Goal: Information Seeking & Learning: Learn about a topic

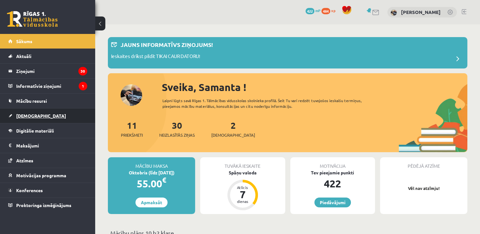
click at [46, 111] on link "[DEMOGRAPHIC_DATA]" at bounding box center [47, 115] width 79 height 15
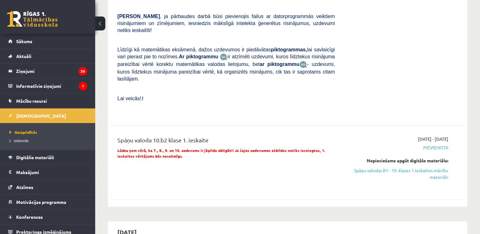
scroll to position [222, 0]
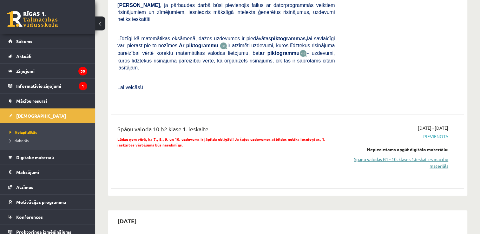
click at [358, 156] on link "Spāņu valodas B1 - 10. klases 1.ieskaites mācību materiāls" at bounding box center [396, 162] width 104 height 13
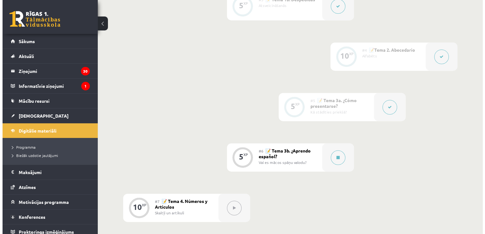
scroll to position [317, 0]
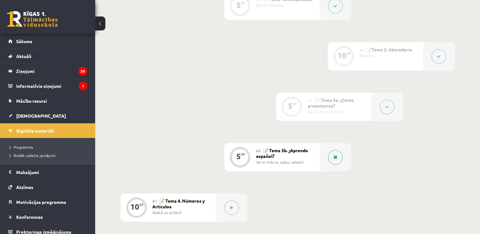
click at [329, 153] on button at bounding box center [335, 157] width 15 height 15
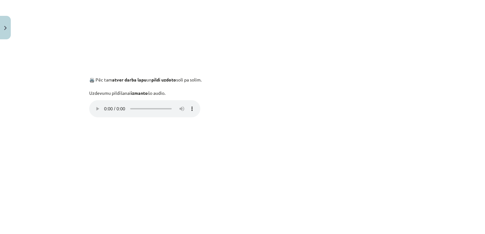
scroll to position [0, 0]
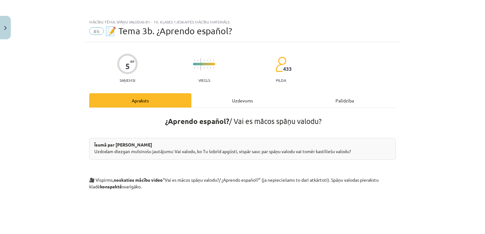
click at [245, 101] on div "Uzdevums" at bounding box center [242, 100] width 102 height 14
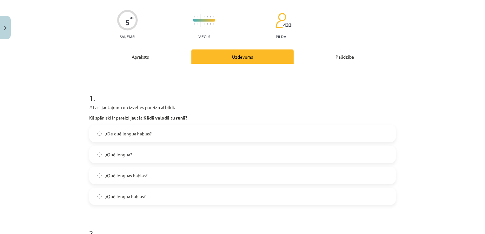
scroll to position [44, 0]
click at [147, 177] on label "¿Qué lenguas hablas?" at bounding box center [242, 175] width 305 height 16
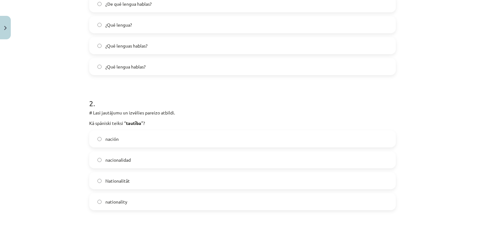
scroll to position [174, 0]
click at [145, 159] on label "nacionalidad" at bounding box center [242, 160] width 305 height 16
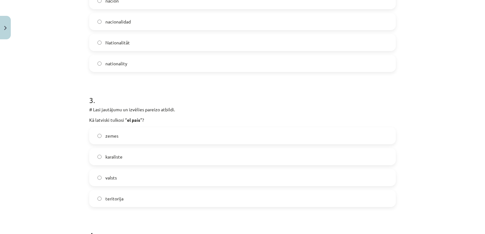
scroll to position [312, 0]
click at [140, 173] on label "valsts" at bounding box center [242, 177] width 305 height 16
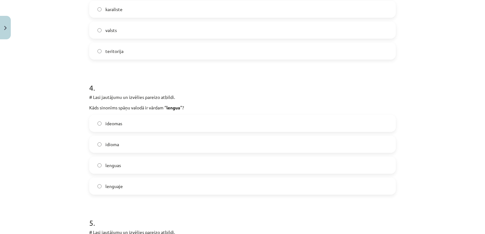
scroll to position [459, 0]
click at [130, 166] on label "lenguas" at bounding box center [242, 165] width 305 height 16
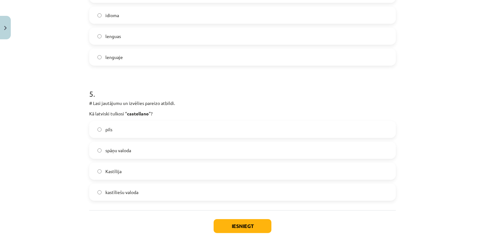
scroll to position [589, 0]
click at [130, 171] on label "Kastīlija" at bounding box center [242, 171] width 305 height 16
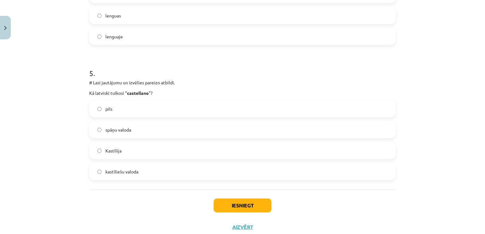
scroll to position [616, 0]
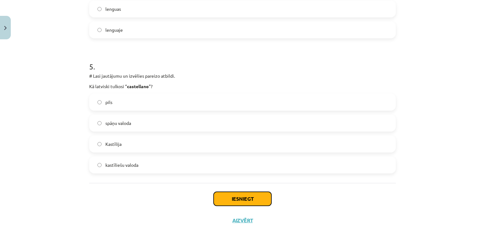
click at [221, 200] on button "Iesniegt" at bounding box center [242, 199] width 58 height 14
click at [195, 167] on label "kastīliešu valoda" at bounding box center [242, 165] width 305 height 16
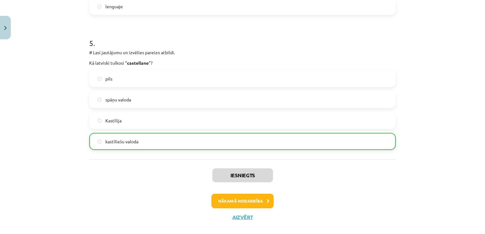
scroll to position [648, 0]
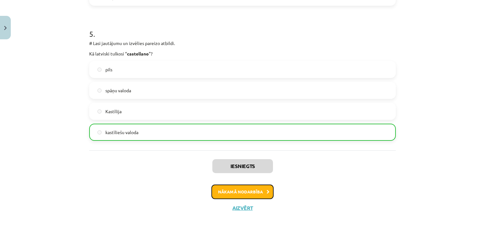
click at [238, 193] on button "Nākamā nodarbība" at bounding box center [242, 192] width 62 height 15
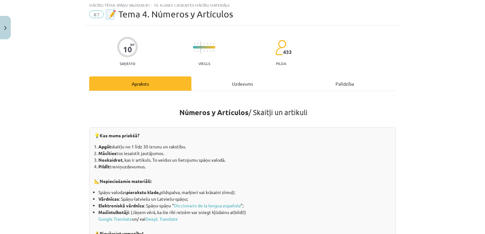
scroll to position [0, 0]
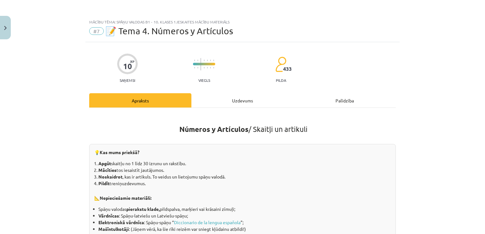
click at [241, 105] on div "Uzdevums" at bounding box center [242, 100] width 102 height 14
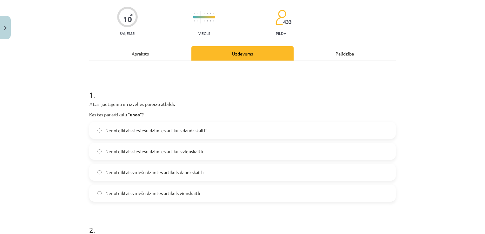
scroll to position [49, 0]
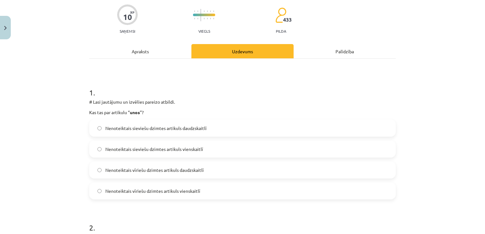
click at [146, 50] on div "Apraksts" at bounding box center [140, 51] width 102 height 14
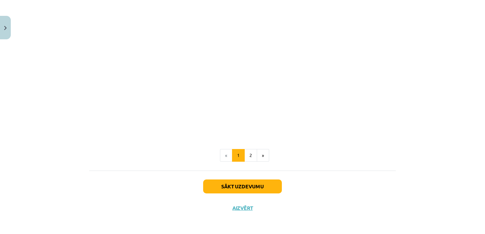
scroll to position [782, 0]
click at [244, 157] on button "2" at bounding box center [250, 155] width 13 height 13
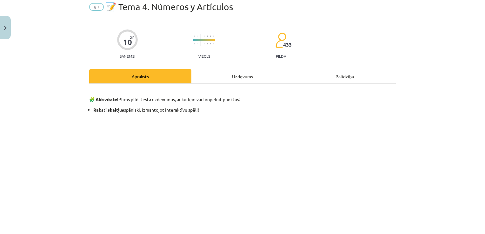
scroll to position [0, 0]
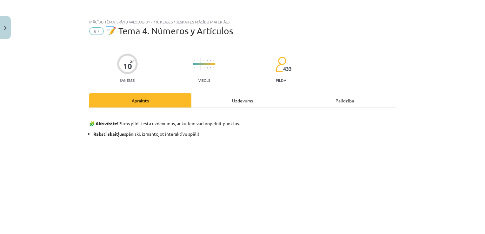
click at [233, 102] on div "Uzdevums" at bounding box center [242, 100] width 102 height 14
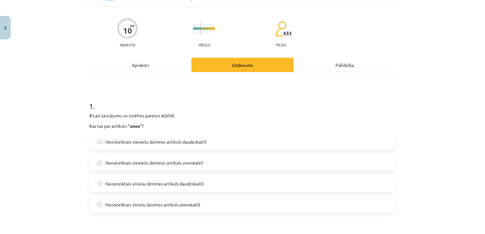
scroll to position [37, 0]
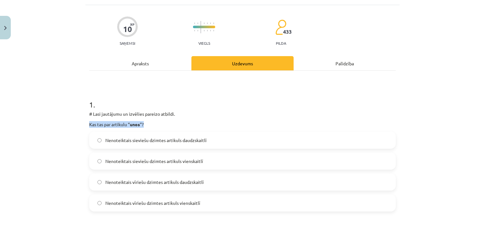
drag, startPoint x: 86, startPoint y: 124, endPoint x: 144, endPoint y: 122, distance: 58.7
copy p "Kas tas par artikulu “ unos ”?"
click at [50, 150] on div "Mācību tēma: Spāņu valodas b1 - 10. klases 1.ieskaites mācību materiāls #7 📝 Te…" at bounding box center [242, 117] width 485 height 234
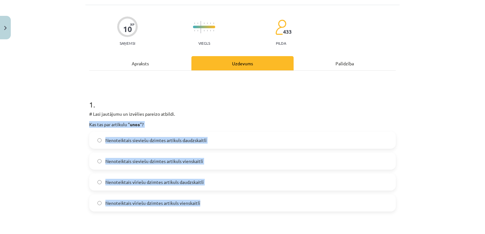
drag, startPoint x: 87, startPoint y: 122, endPoint x: 214, endPoint y: 200, distance: 149.0
click at [214, 200] on div "1 . # Lasi jautājumu un izvēlies pareizo atbildi. Kas tas par artikulu “ unos ”…" at bounding box center [242, 150] width 306 height 122
copy div "Kas tas par artikulu “ unos ”? Nenoteiktais sieviešu dzimtes artikuls daudzskai…"
click at [155, 185] on span "Nenoteiktais vīriešu dzimtes artikuls daudzskaitlī" at bounding box center [154, 182] width 98 height 7
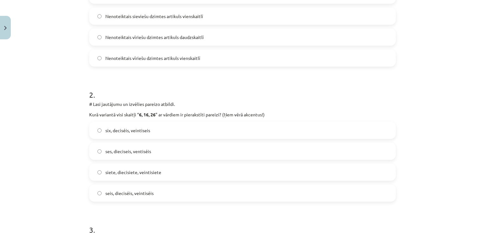
scroll to position [196, 0]
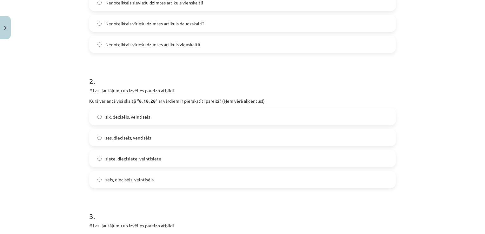
click at [116, 178] on span "seis, dieciséis, veintiséis" at bounding box center [129, 179] width 48 height 7
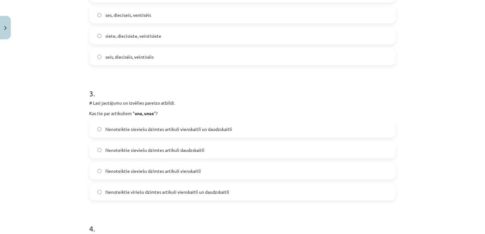
scroll to position [354, 0]
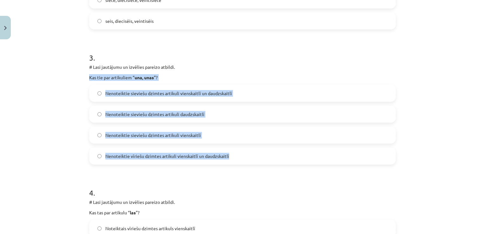
drag, startPoint x: 83, startPoint y: 75, endPoint x: 266, endPoint y: 157, distance: 200.5
copy div "Kas tie par artikuliem “ una, unas ”? Nenoteiktie sieviešu dzimtes artikuli vie…"
click at [153, 155] on span "Nenoteiktie vīriešu dzimtes artikuli vienskaitlī un daudzskaitlī" at bounding box center [167, 156] width 124 height 7
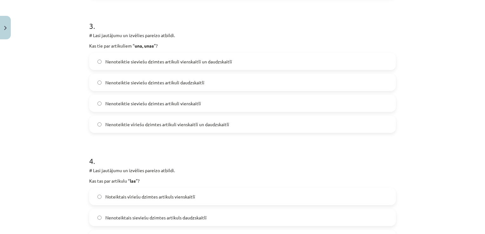
scroll to position [418, 0]
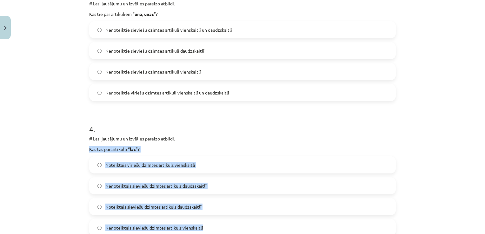
drag, startPoint x: 85, startPoint y: 147, endPoint x: 226, endPoint y: 223, distance: 159.9
copy div "Kas tas par artikulu “ las ”? Noteiktais vīriešu dzimtes artikuls vienskaitlī N…"
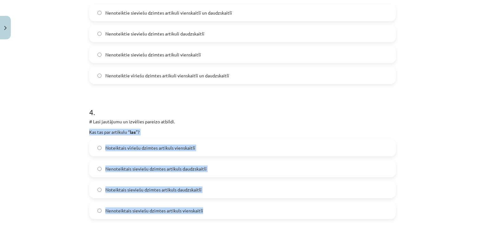
scroll to position [449, 0]
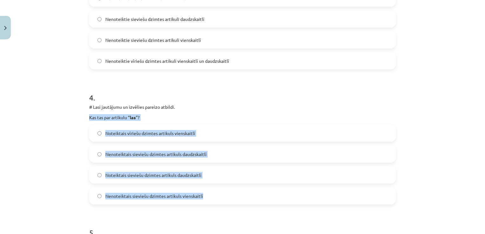
click at [158, 175] on span "Noteiktais sieviešu dzimtes artikuls daudzskaitlī" at bounding box center [153, 175] width 96 height 7
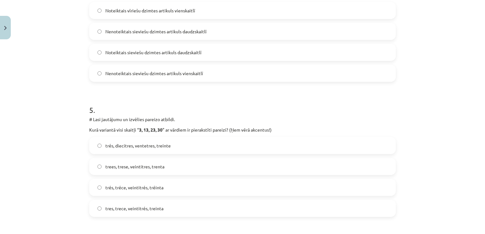
scroll to position [576, 0]
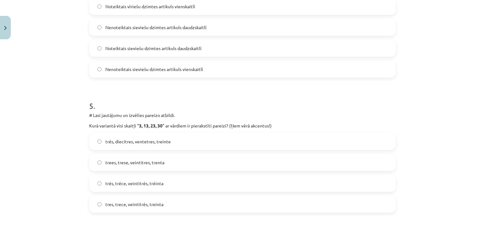
click at [165, 206] on label "tres, trece, veintitrés, treinta" at bounding box center [242, 204] width 305 height 16
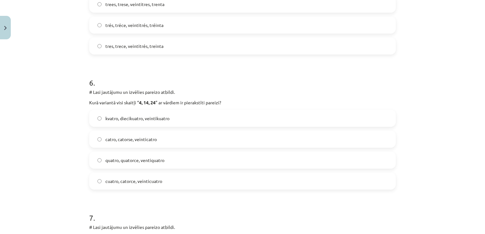
scroll to position [735, 0]
click at [143, 184] on label "cuatro, catorce, veinticuatro" at bounding box center [242, 181] width 305 height 16
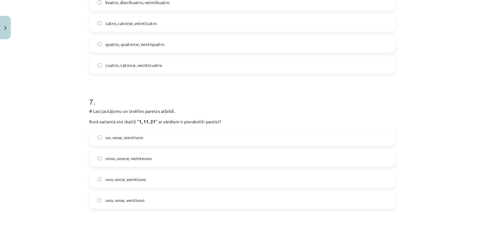
scroll to position [862, 0]
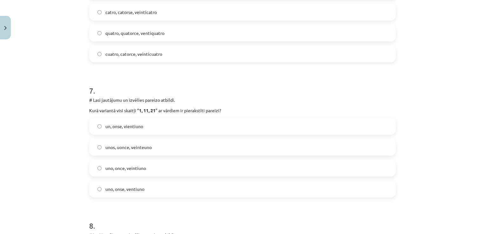
click at [159, 165] on label "uno, once, veintiuno" at bounding box center [242, 168] width 305 height 16
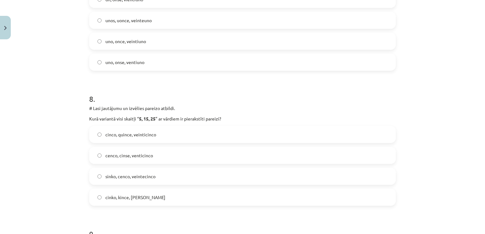
scroll to position [1020, 0]
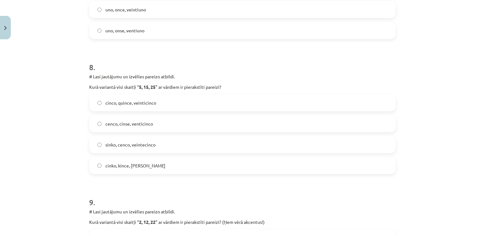
click at [164, 106] on label "cinco, quince, veinticinco" at bounding box center [242, 103] width 305 height 16
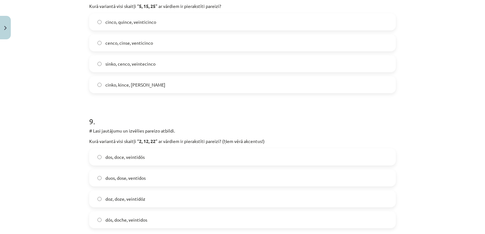
scroll to position [1115, 0]
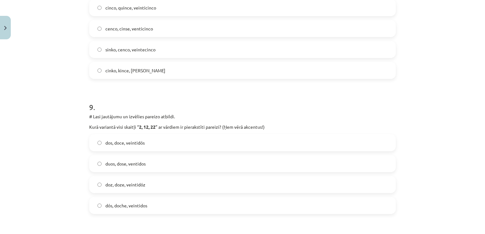
click at [184, 141] on label "dos, doce, veintidós" at bounding box center [242, 143] width 305 height 16
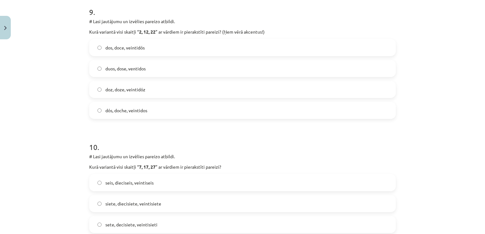
scroll to position [1242, 0]
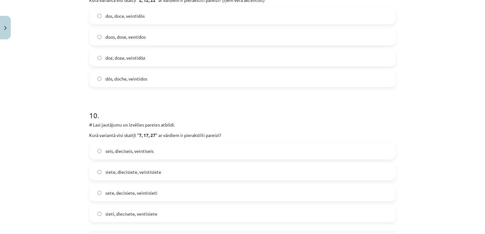
click at [172, 170] on label "siete, diecisiete, veintisiete" at bounding box center [242, 172] width 305 height 16
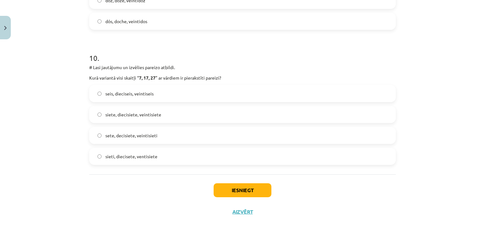
scroll to position [1304, 0]
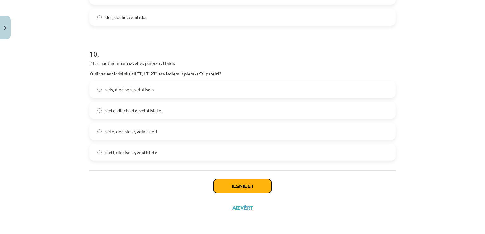
click at [218, 188] on button "Iesniegt" at bounding box center [242, 186] width 58 height 14
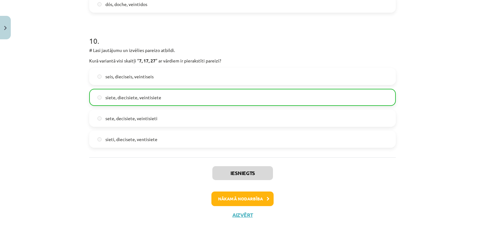
scroll to position [1324, 0]
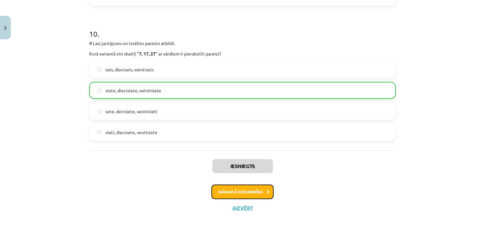
click at [247, 196] on button "Nākamā nodarbība" at bounding box center [242, 192] width 62 height 15
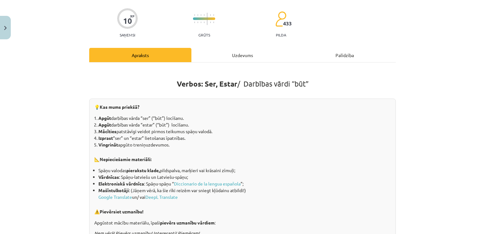
scroll to position [0, 0]
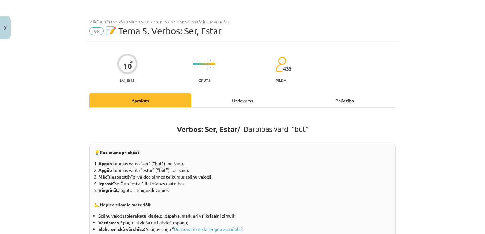
click at [214, 105] on div "Uzdevums" at bounding box center [242, 100] width 102 height 14
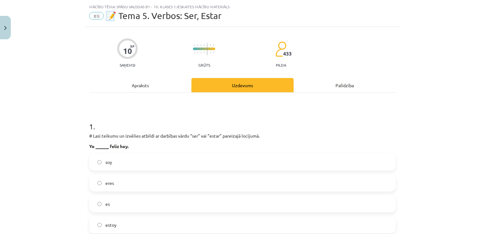
scroll to position [16, 0]
click at [155, 82] on div "Apraksts" at bounding box center [140, 84] width 102 height 14
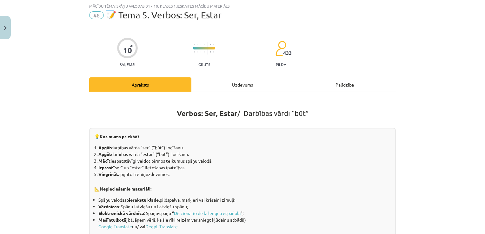
scroll to position [48, 0]
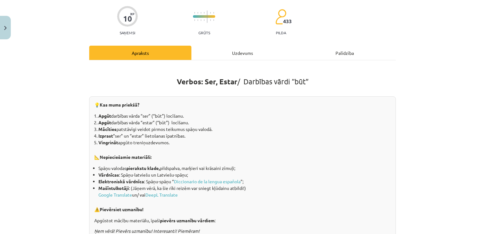
click at [202, 55] on div "Uzdevums" at bounding box center [242, 53] width 102 height 14
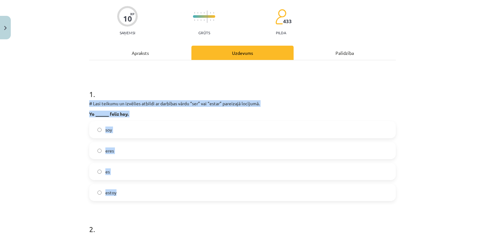
copy div "# Lasi teikumu un izvēlies atbildi ar darbības vārdu “ser” vai “estar” pareizaj…"
drag, startPoint x: 86, startPoint y: 105, endPoint x: 191, endPoint y: 189, distance: 134.7
click at [138, 196] on label "estoy" at bounding box center [242, 193] width 305 height 16
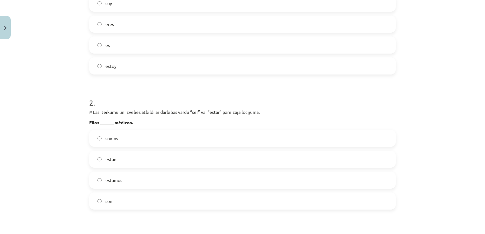
scroll to position [174, 0]
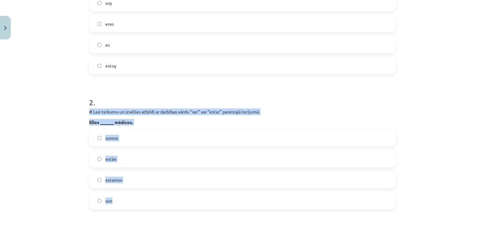
drag, startPoint x: 79, startPoint y: 110, endPoint x: 175, endPoint y: 203, distance: 133.7
click at [175, 203] on div "Mācību tēma: Spāņu valodas b1 - 10. klases 1.ieskaites mācību materiāls #8 📝 Te…" at bounding box center [242, 117] width 485 height 234
copy div "# Lasi teikumu un izvēlies atbildi ar darbības vārdu “ser” vai “estar” pareizaj…"
click at [161, 206] on label "son" at bounding box center [242, 201] width 305 height 16
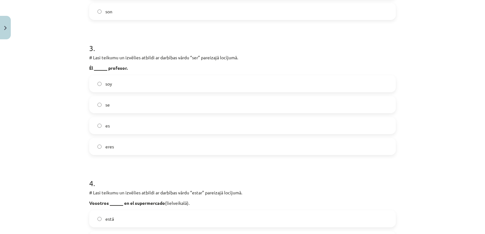
scroll to position [365, 0]
drag, startPoint x: 84, startPoint y: 64, endPoint x: 193, endPoint y: 142, distance: 134.3
copy div "Él ______ profesor. soy se es eres"
click at [119, 126] on label "es" at bounding box center [242, 125] width 305 height 16
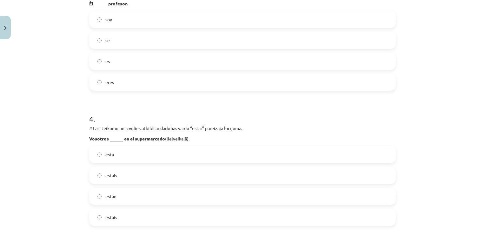
scroll to position [460, 0]
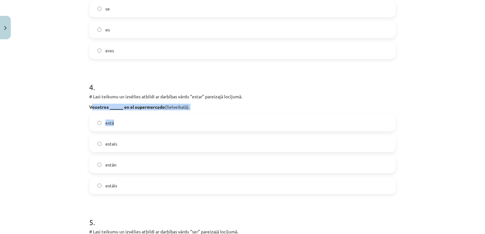
drag, startPoint x: 92, startPoint y: 103, endPoint x: 135, endPoint y: 112, distance: 43.8
click at [135, 112] on div "4 . # Lasi teikumu un izvēlies atbildi ar darbības vārdu “estar” pareizajā locī…" at bounding box center [242, 133] width 306 height 122
click at [39, 114] on div "Mācību tēma: Spāņu valodas b1 - 10. klases 1.ieskaites mācību materiāls #8 📝 Te…" at bounding box center [242, 117] width 485 height 234
drag, startPoint x: 83, startPoint y: 102, endPoint x: 208, endPoint y: 176, distance: 145.5
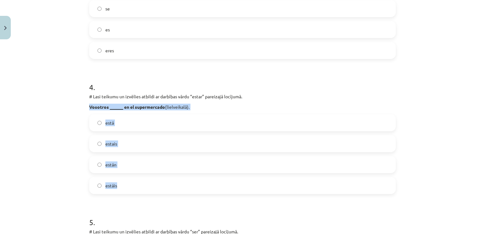
copy div "Vosotros ______ en el supermercado (lielveikalā). está estais están estáis"
click at [128, 189] on label "estáis" at bounding box center [242, 186] width 305 height 16
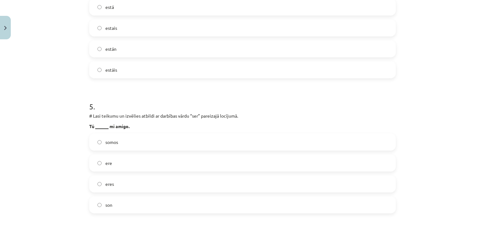
scroll to position [587, 0]
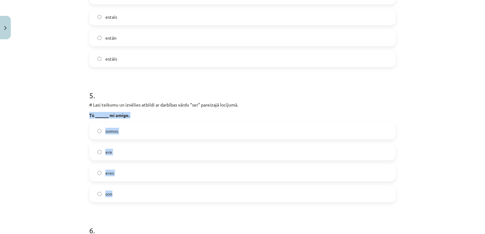
drag, startPoint x: 85, startPoint y: 113, endPoint x: 173, endPoint y: 196, distance: 120.9
click at [173, 196] on div "10 XP Saņemsi Grūts 433 pilda Apraksts Uzdevums Palīdzība 1 . # Lasi teikumu un…" at bounding box center [242, 195] width 314 height 1480
copy div "Tú ______ mi amigo. somos ere eres son"
click at [121, 169] on label "eres" at bounding box center [242, 173] width 305 height 16
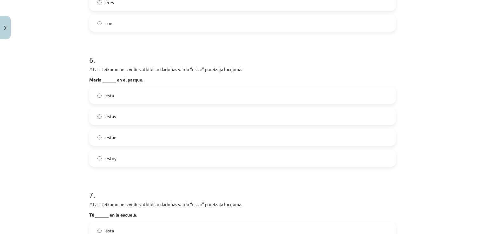
scroll to position [765, 0]
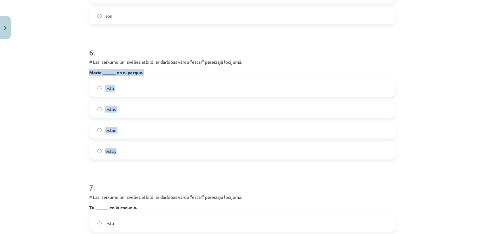
drag, startPoint x: 84, startPoint y: 72, endPoint x: 151, endPoint y: 148, distance: 101.8
click at [151, 148] on div "10 XP Saņemsi Grūts 433 pilda Apraksts Uzdevums Palīdzība 1 . # Lasi teikumu un…" at bounding box center [242, 18] width 314 height 1480
copy div "María ______ en el parque. está estás están estoy"
click at [130, 91] on label "está" at bounding box center [242, 88] width 305 height 16
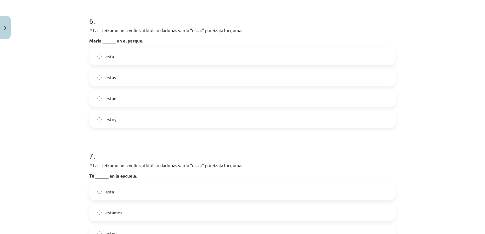
scroll to position [860, 0]
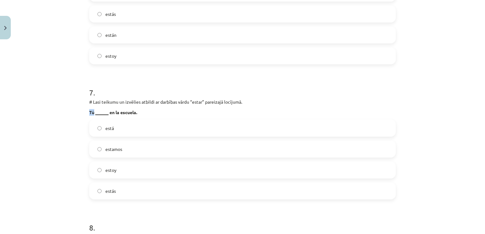
drag, startPoint x: 84, startPoint y: 107, endPoint x: 91, endPoint y: 112, distance: 8.5
drag, startPoint x: 91, startPoint y: 112, endPoint x: 79, endPoint y: 114, distance: 12.2
click at [79, 114] on div "Mācību tēma: Spāņu valodas b1 - 10. klases 1.ieskaites mācību materiāls #8 📝 Te…" at bounding box center [242, 117] width 485 height 234
click at [67, 130] on div "Mācību tēma: Spāņu valodas b1 - 10. klases 1.ieskaites mācību materiāls #8 📝 Te…" at bounding box center [242, 117] width 485 height 234
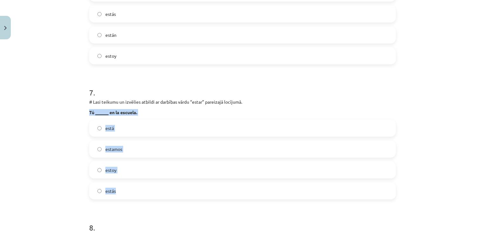
drag, startPoint x: 83, startPoint y: 110, endPoint x: 176, endPoint y: 187, distance: 120.4
click at [125, 192] on label "estás" at bounding box center [242, 191] width 305 height 16
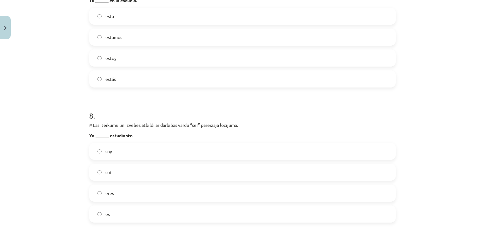
scroll to position [987, 0]
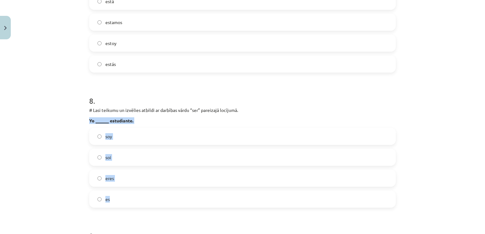
drag, startPoint x: 77, startPoint y: 117, endPoint x: 197, endPoint y: 191, distance: 140.5
click at [197, 191] on div "Mācību tēma: Spāņu valodas b1 - 10. klases 1.ieskaites mācību materiāls #8 📝 Te…" at bounding box center [242, 117] width 485 height 234
click at [124, 134] on label "soy" at bounding box center [242, 136] width 305 height 16
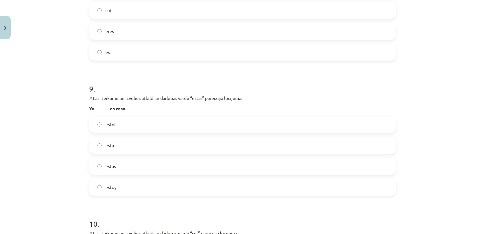
scroll to position [1145, 0]
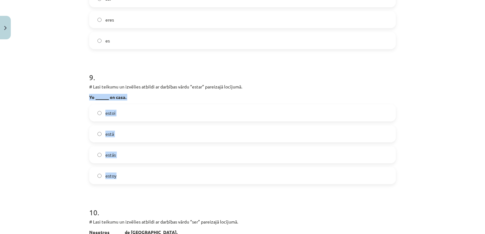
drag, startPoint x: 82, startPoint y: 92, endPoint x: 180, endPoint y: 174, distance: 127.4
click at [180, 174] on div "Mācību tēma: Spāņu valodas b1 - 10. klases 1.ieskaites mācību materiāls #8 📝 Te…" at bounding box center [242, 117] width 485 height 234
click at [123, 176] on label "estoy" at bounding box center [242, 176] width 305 height 16
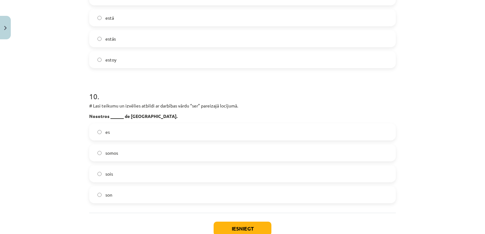
scroll to position [1272, 0]
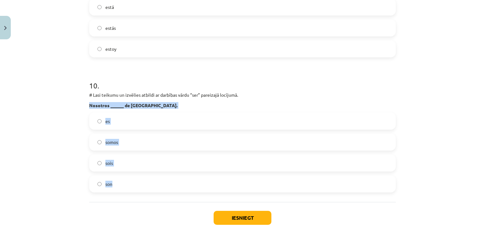
drag, startPoint x: 79, startPoint y: 101, endPoint x: 163, endPoint y: 179, distance: 114.7
click at [163, 179] on div "Mācību tēma: Spāņu valodas b1 - 10. klases 1.ieskaites mācību materiāls #8 📝 Te…" at bounding box center [242, 117] width 485 height 234
click at [115, 141] on span "somos" at bounding box center [111, 142] width 13 height 7
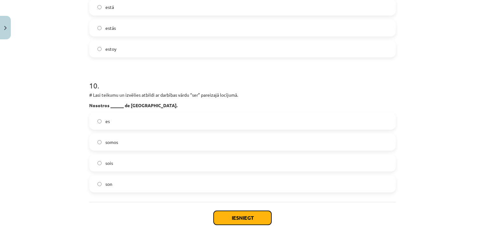
click at [213, 217] on button "Iesniegt" at bounding box center [242, 218] width 58 height 14
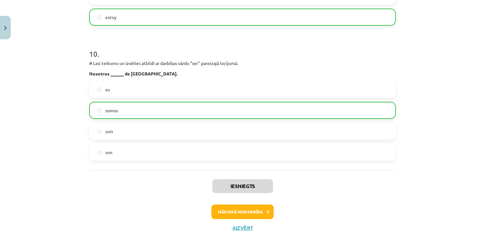
scroll to position [1324, 0]
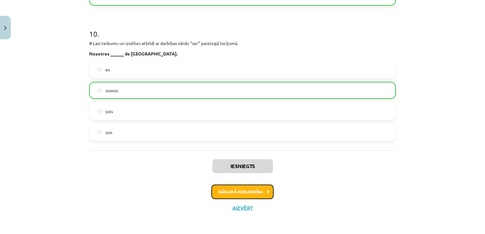
click at [217, 195] on button "Nākamā nodarbība" at bounding box center [242, 192] width 62 height 15
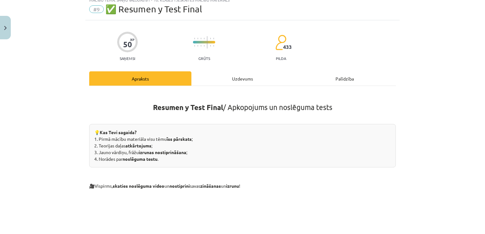
scroll to position [16, 0]
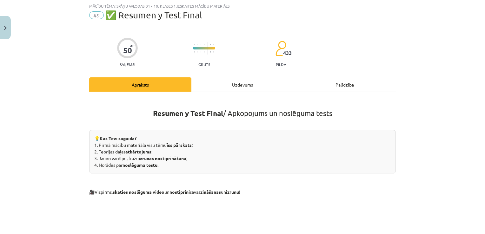
click at [232, 88] on div "Uzdevums" at bounding box center [242, 84] width 102 height 14
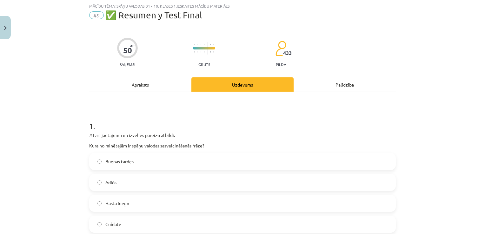
scroll to position [48, 0]
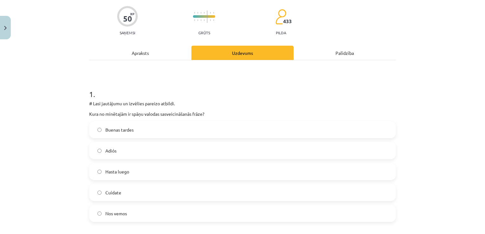
click at [131, 55] on div "Apraksts" at bounding box center [140, 53] width 102 height 14
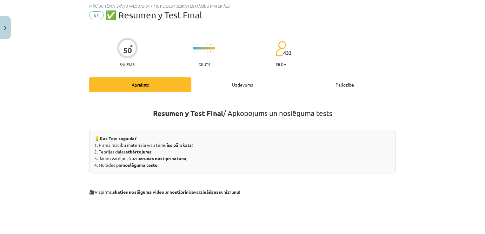
scroll to position [0, 0]
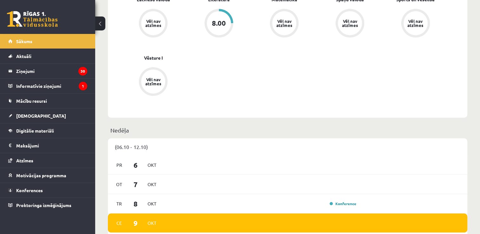
scroll to position [312, 0]
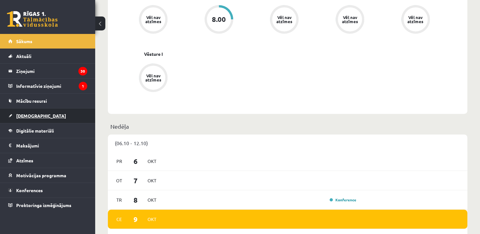
click at [77, 118] on link "[DEMOGRAPHIC_DATA]" at bounding box center [47, 115] width 79 height 15
